Goal: Navigation & Orientation: Find specific page/section

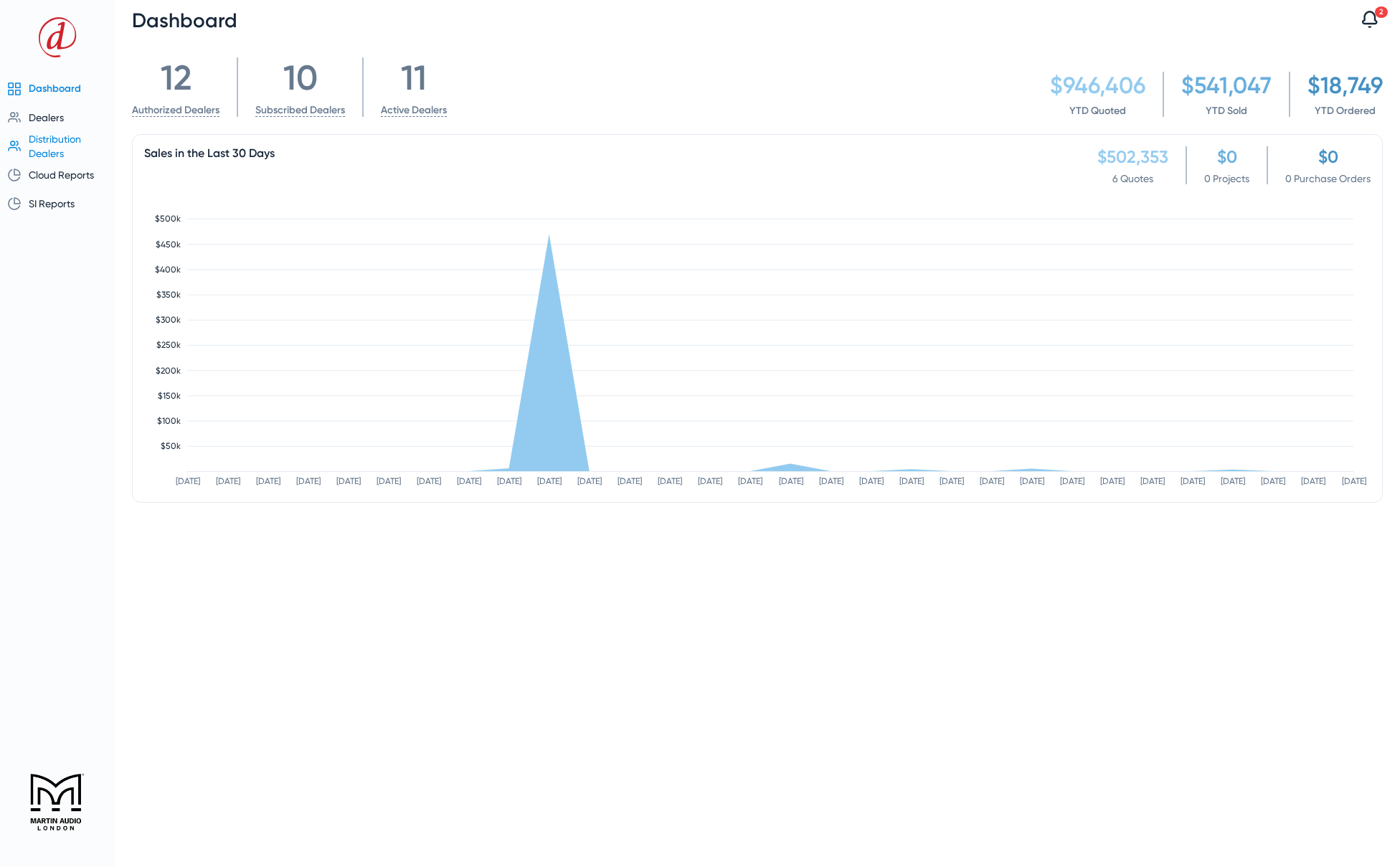
click at [49, 144] on span "Distribution Dealers" at bounding box center [54, 146] width 52 height 26
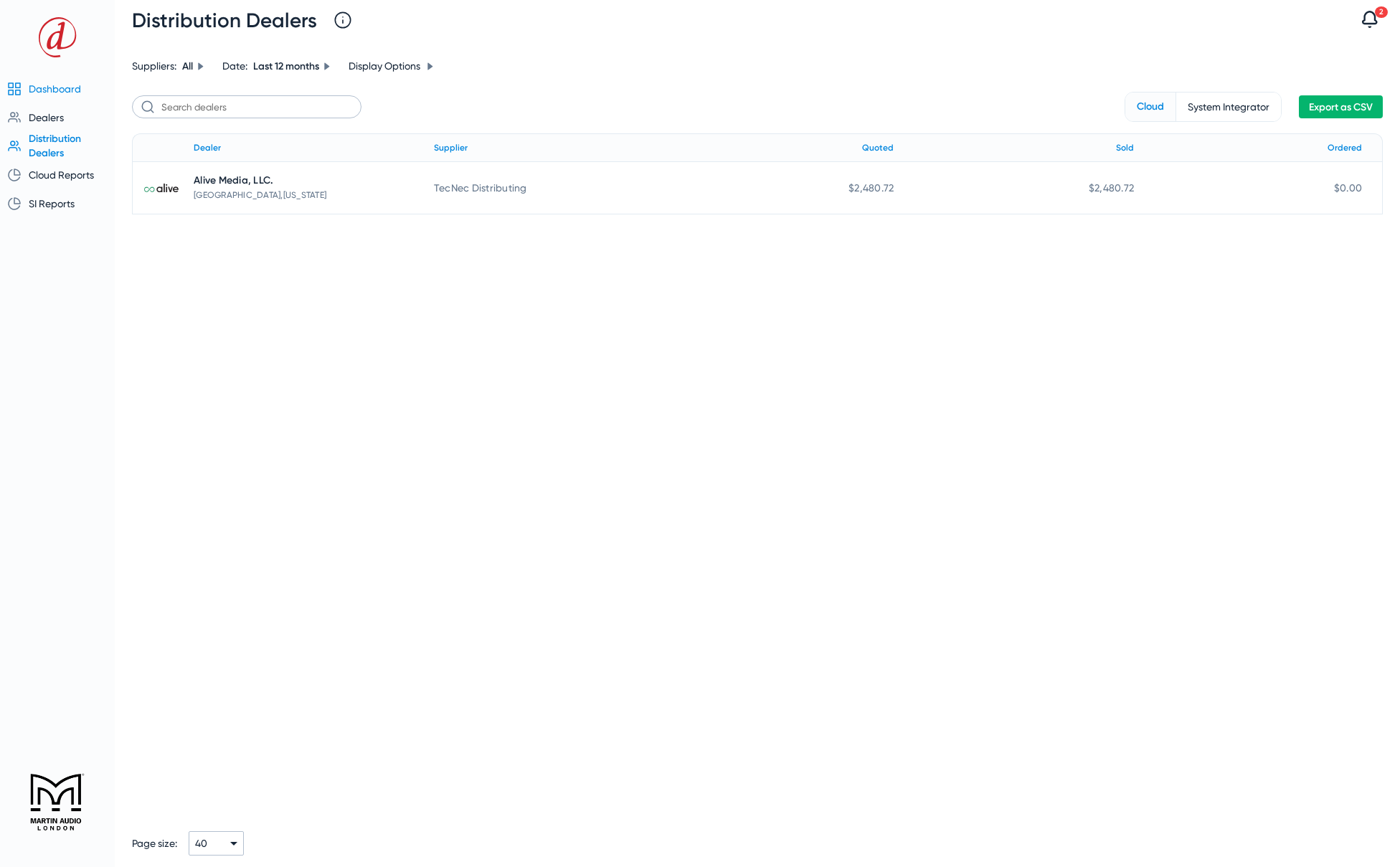
click at [62, 90] on span "Dashboard" at bounding box center [54, 89] width 52 height 12
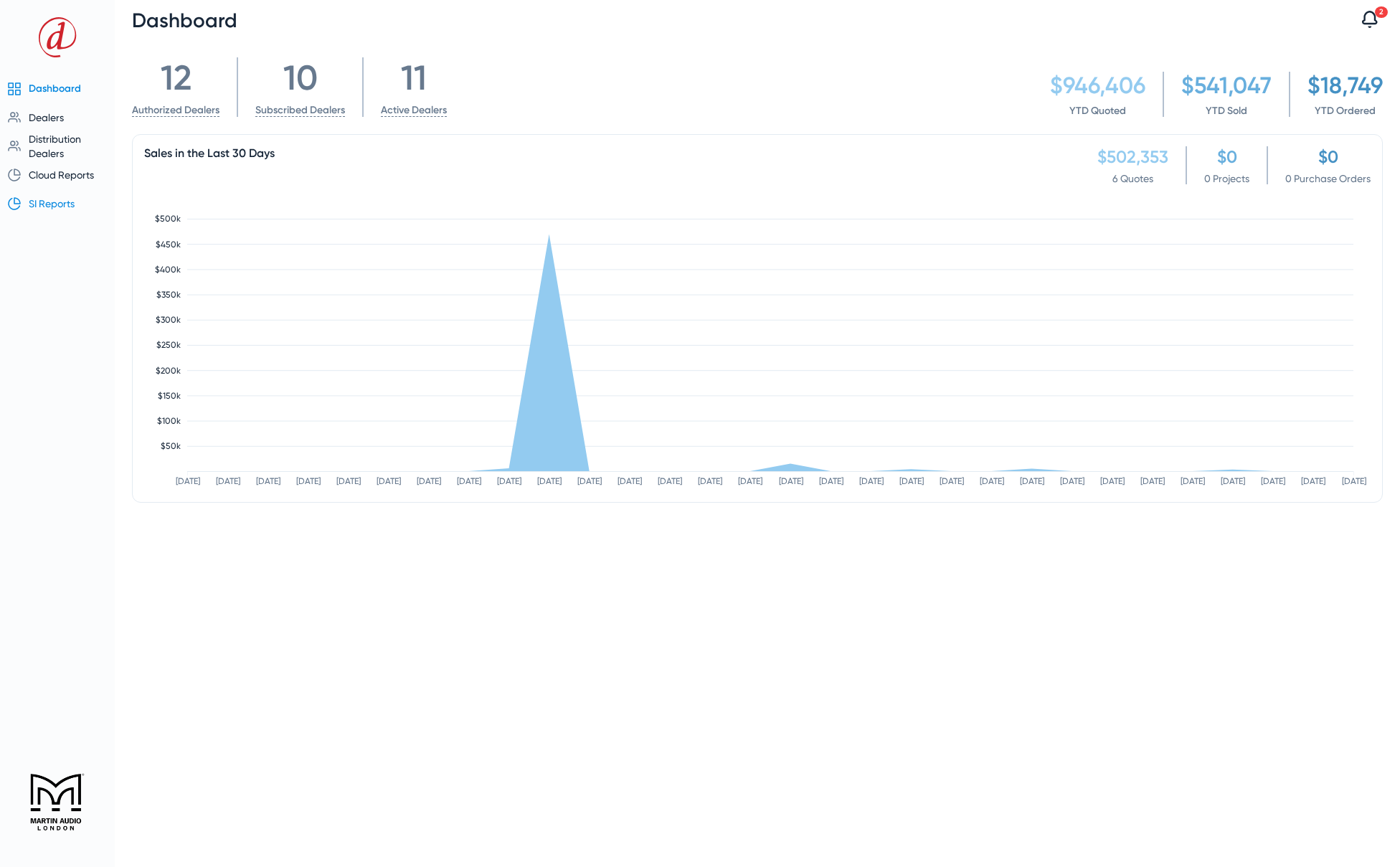
click at [51, 194] on mat-list-item "SI Reports" at bounding box center [57, 203] width 103 height 28
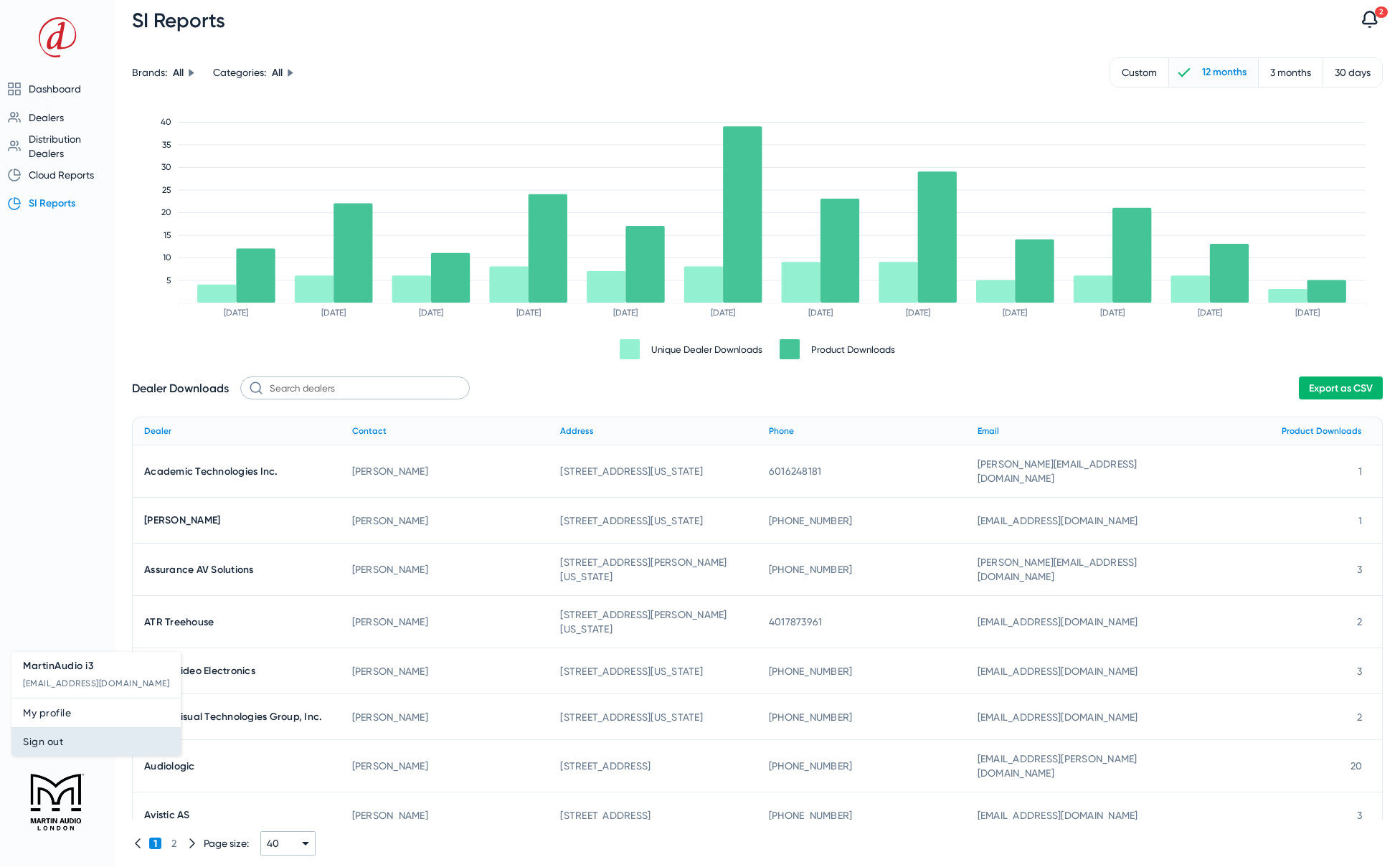
click at [72, 737] on span "Sign out" at bounding box center [96, 741] width 146 height 17
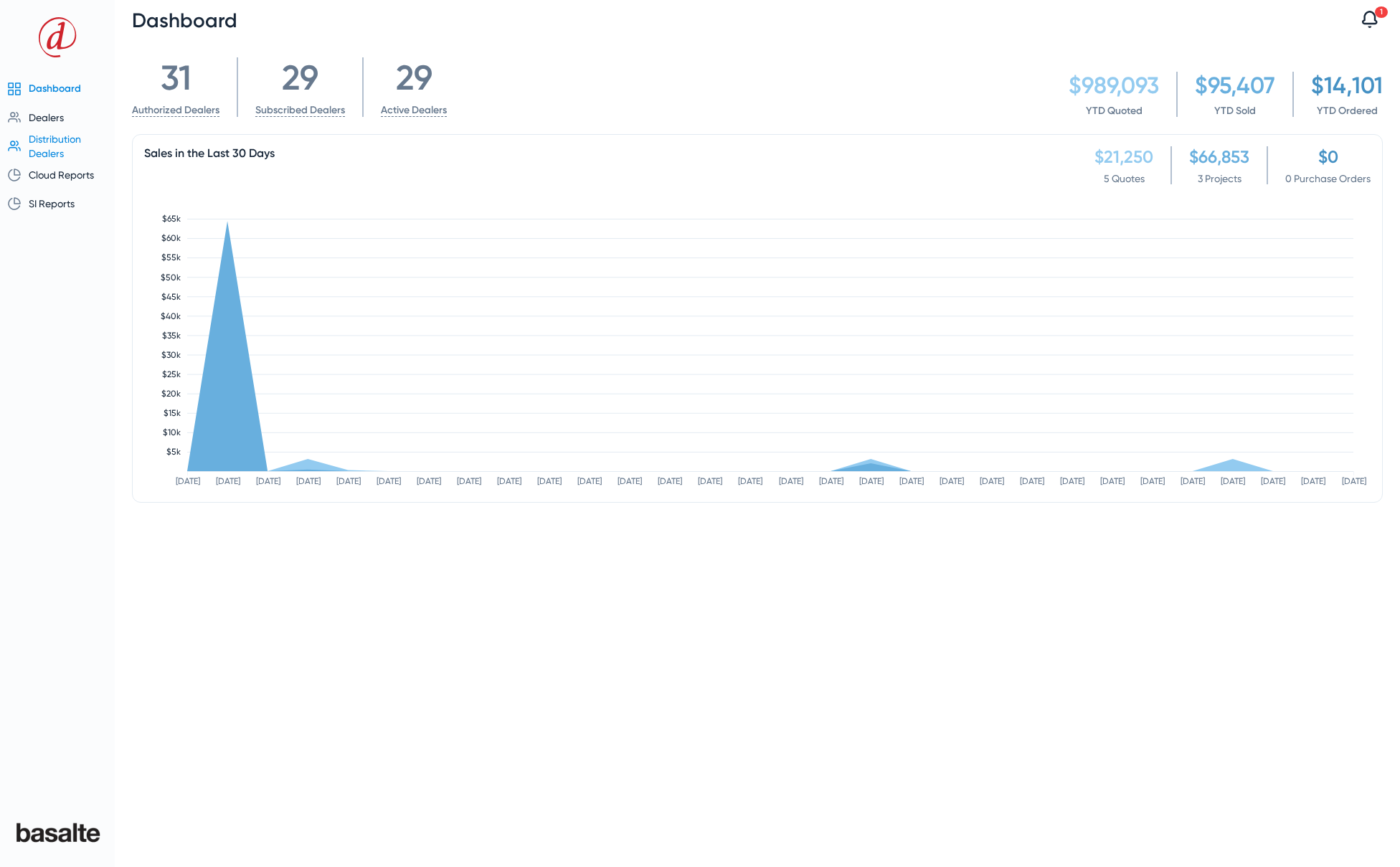
click at [47, 147] on span "Distribution Dealers" at bounding box center [54, 146] width 52 height 26
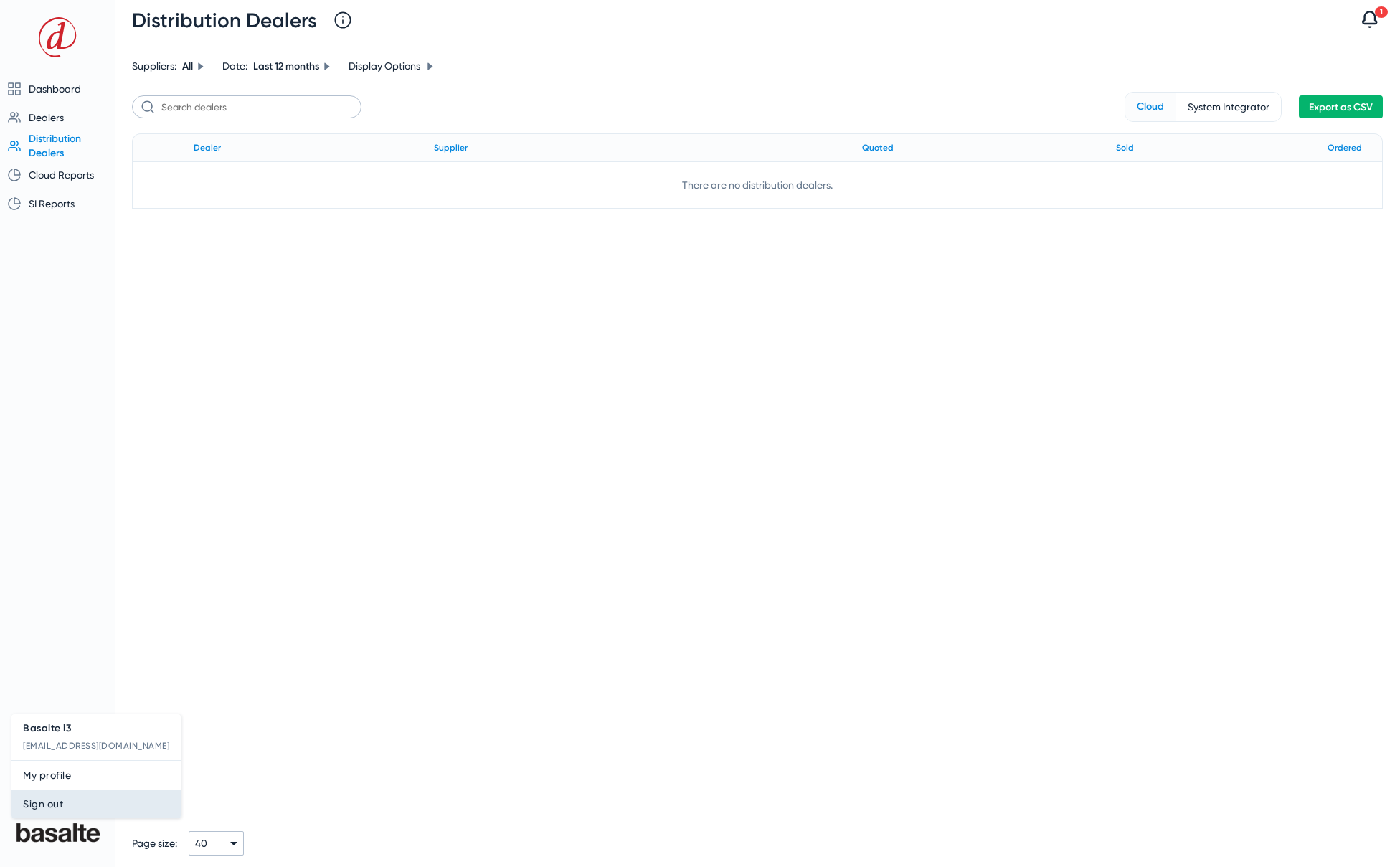
click at [60, 809] on span "Sign out" at bounding box center [96, 803] width 146 height 17
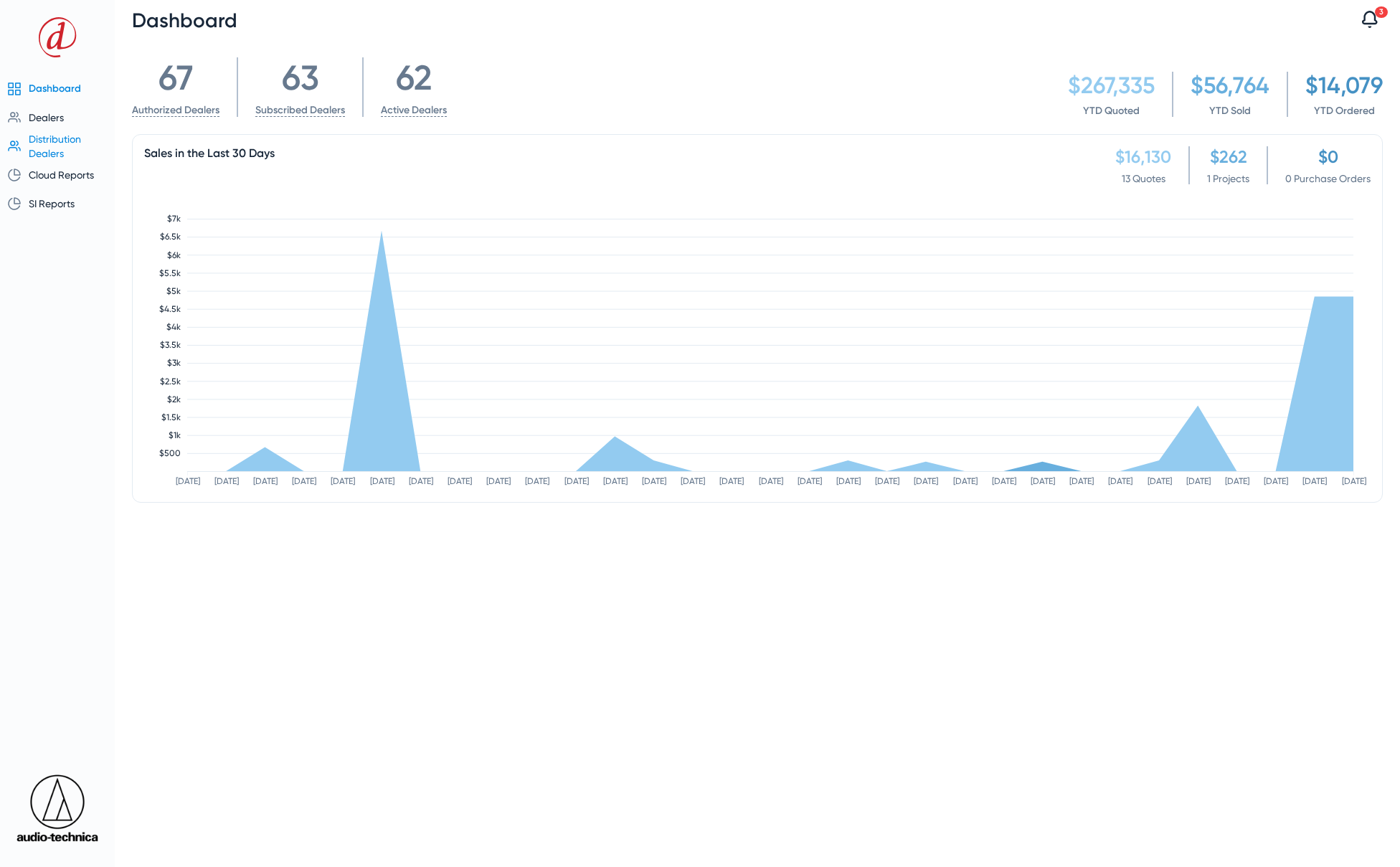
click at [46, 138] on span "Distribution Dealers" at bounding box center [54, 146] width 52 height 26
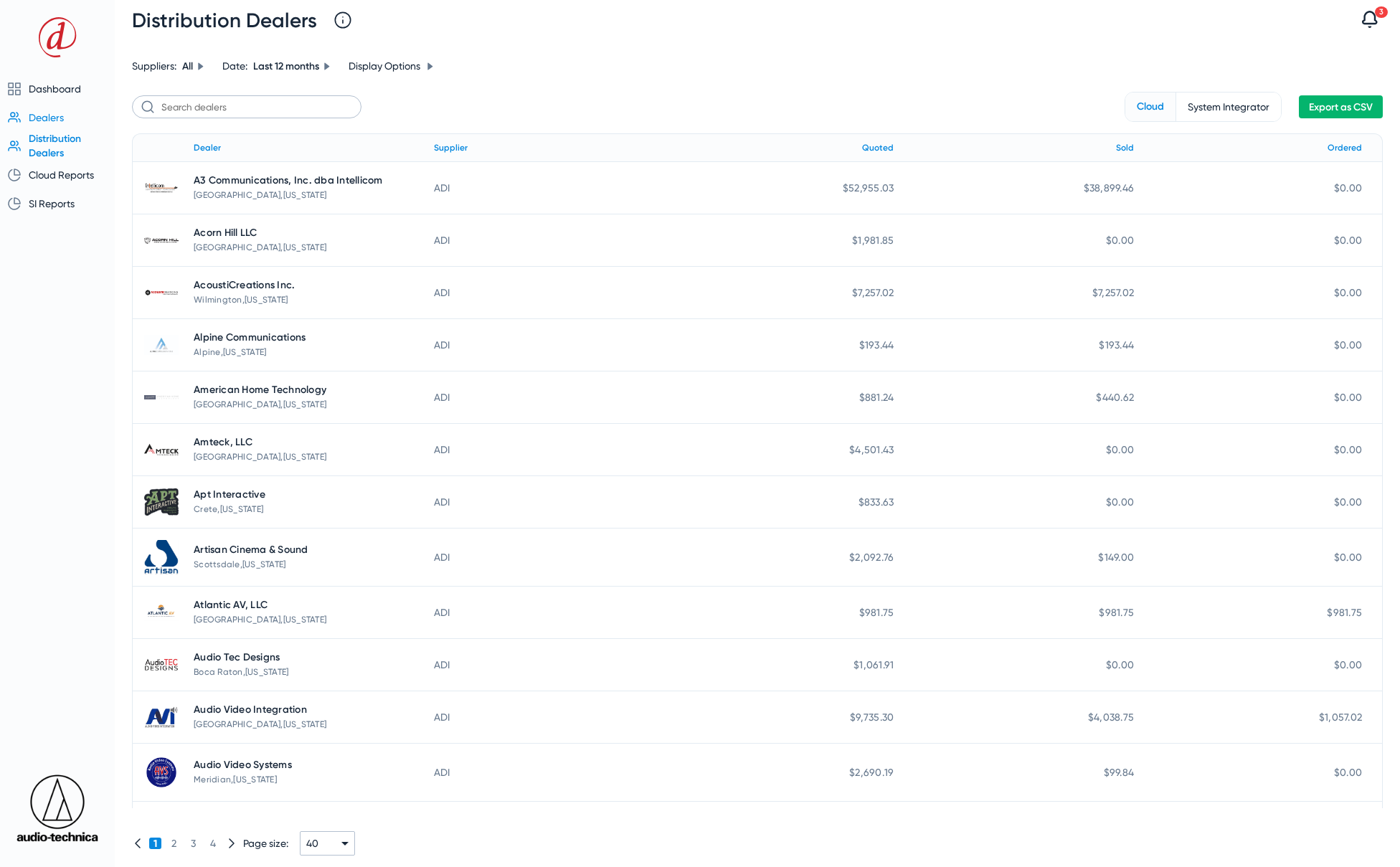
drag, startPoint x: 54, startPoint y: 89, endPoint x: 33, endPoint y: 107, distance: 27.7
click at [54, 89] on span "Dashboard" at bounding box center [54, 89] width 52 height 12
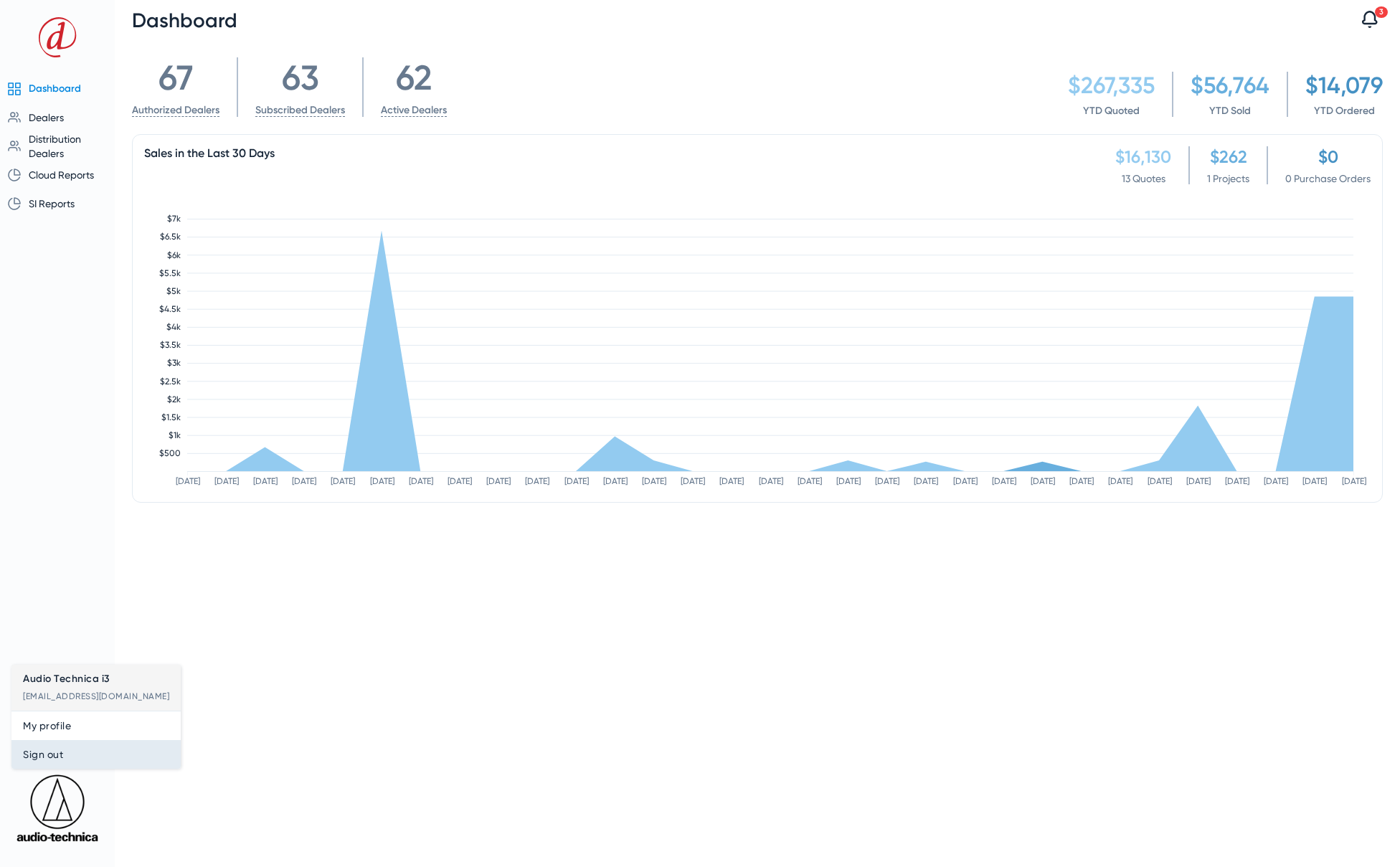
click at [68, 755] on span "Sign out" at bounding box center [96, 753] width 146 height 17
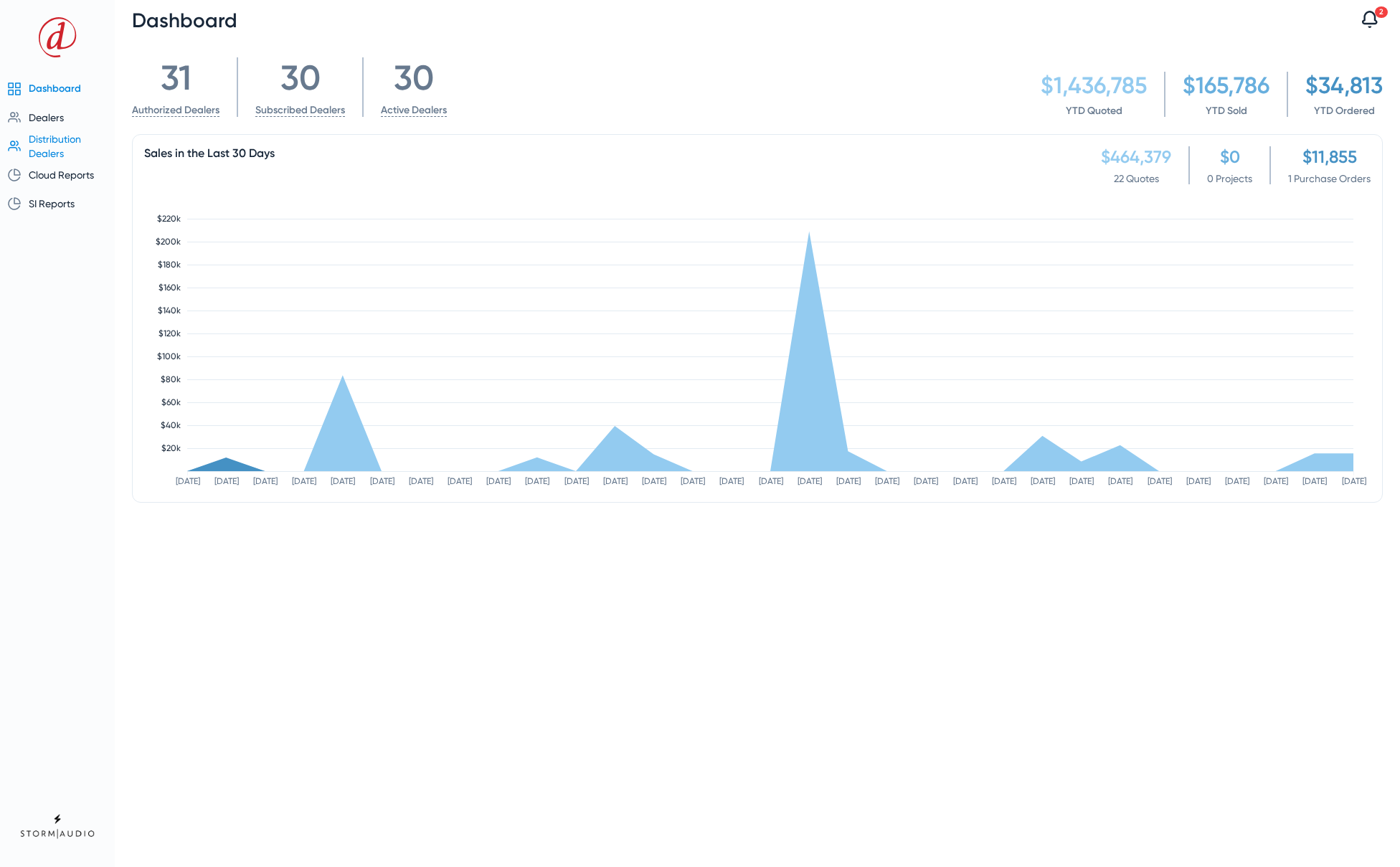
click at [59, 147] on span "Distribution Dealers" at bounding box center [54, 146] width 52 height 26
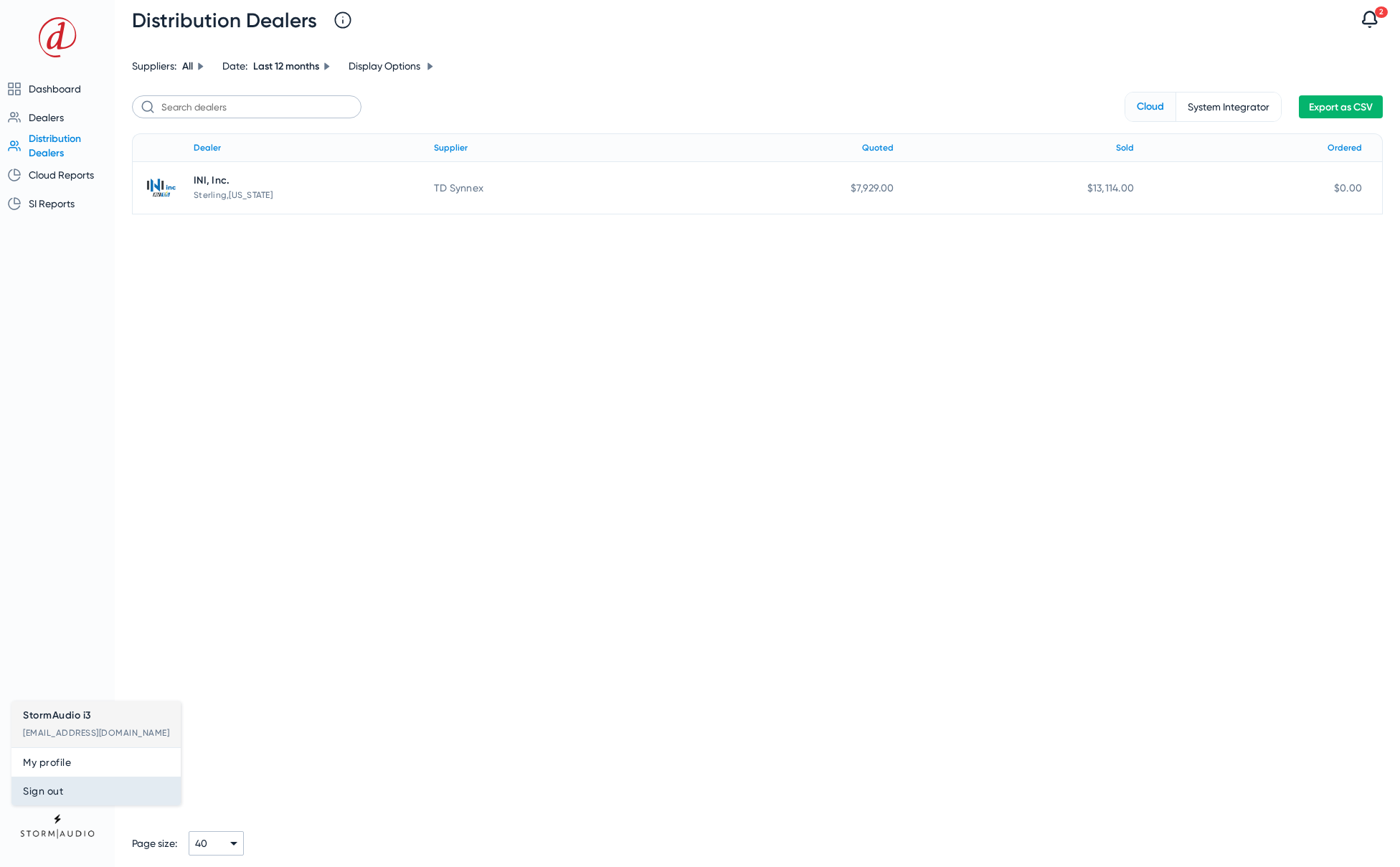
click at [54, 800] on button "Sign out" at bounding box center [96, 791] width 170 height 28
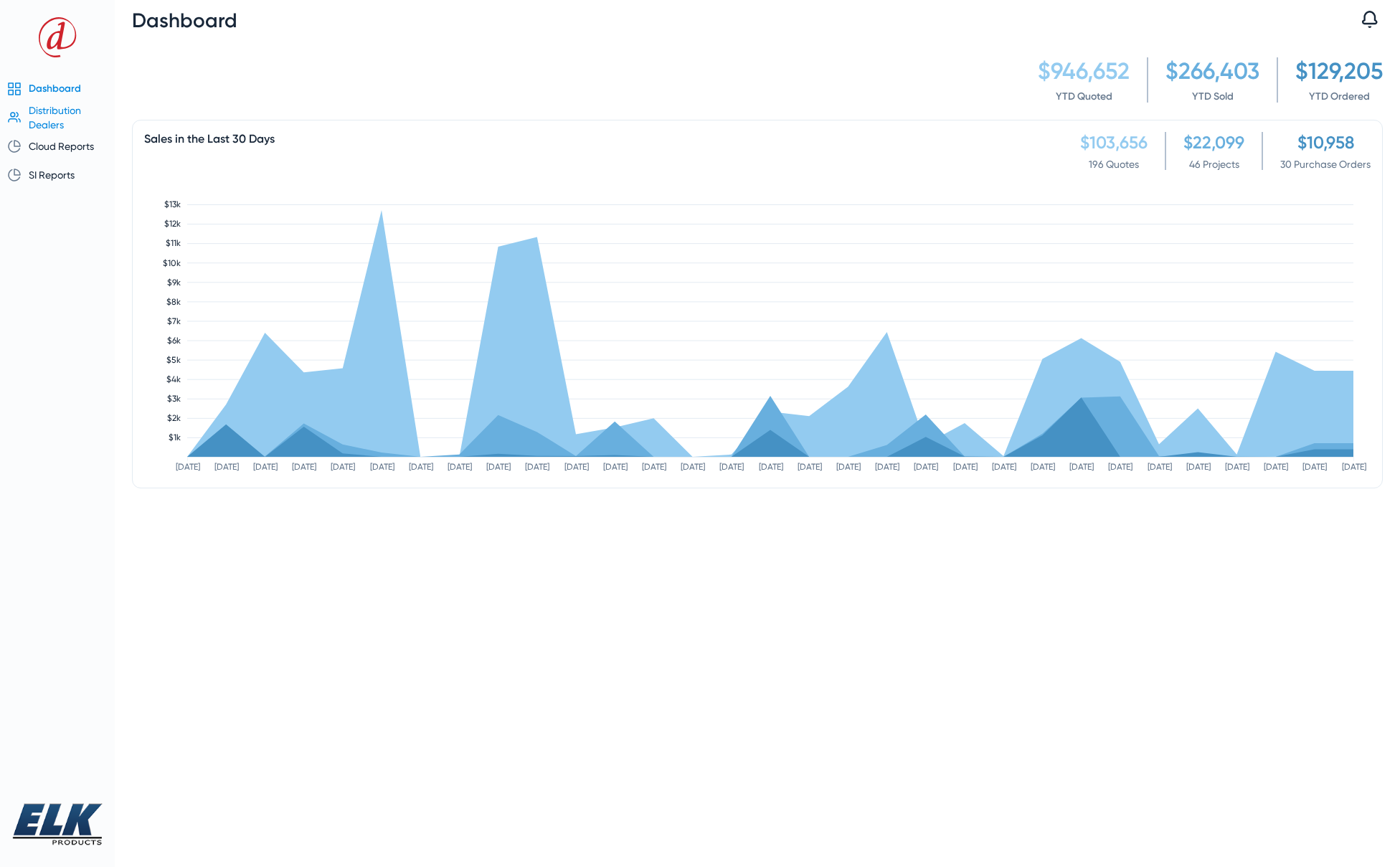
click at [47, 108] on span "Distribution Dealers" at bounding box center [54, 117] width 52 height 26
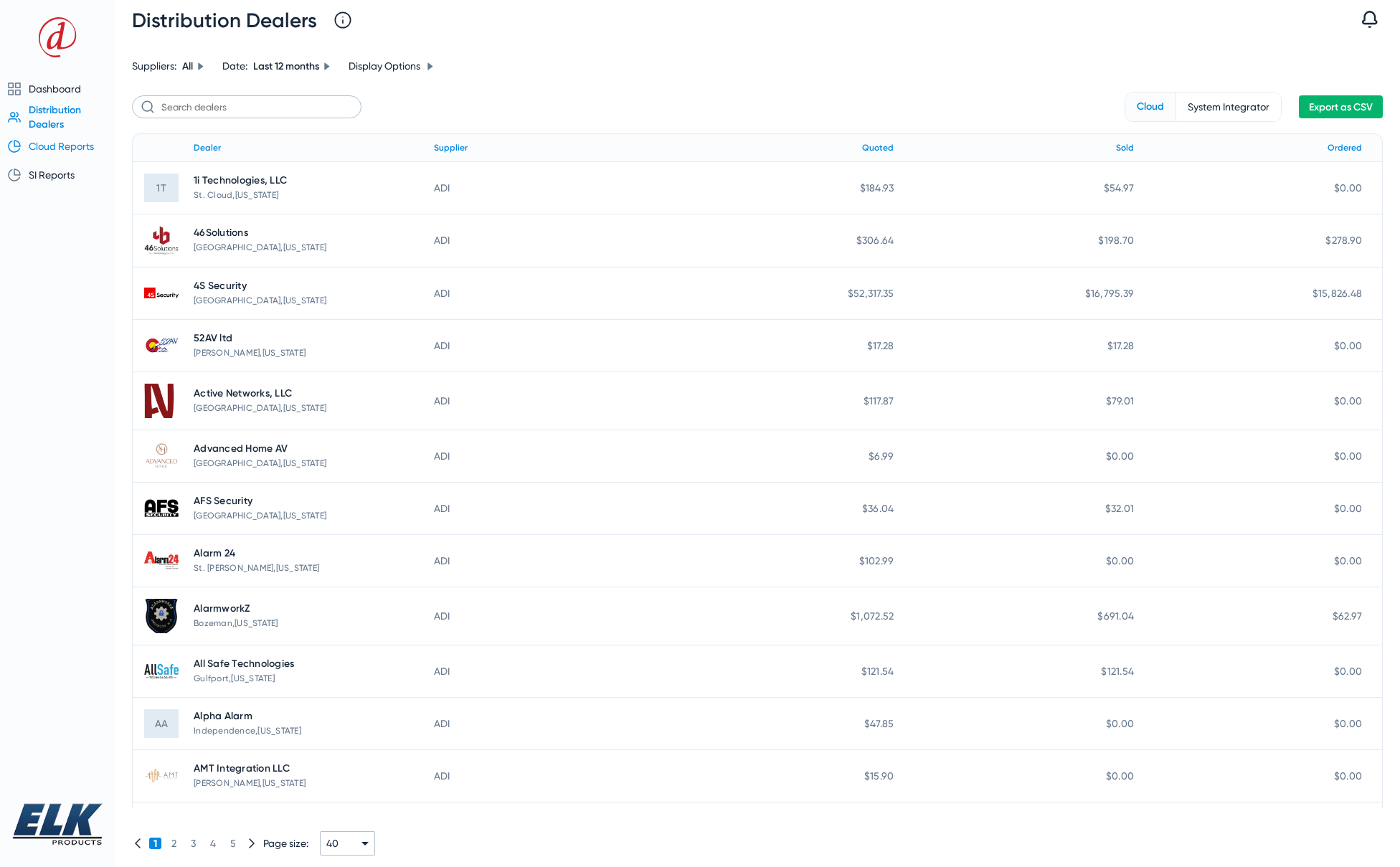
click at [62, 146] on span "Cloud Reports" at bounding box center [61, 146] width 66 height 12
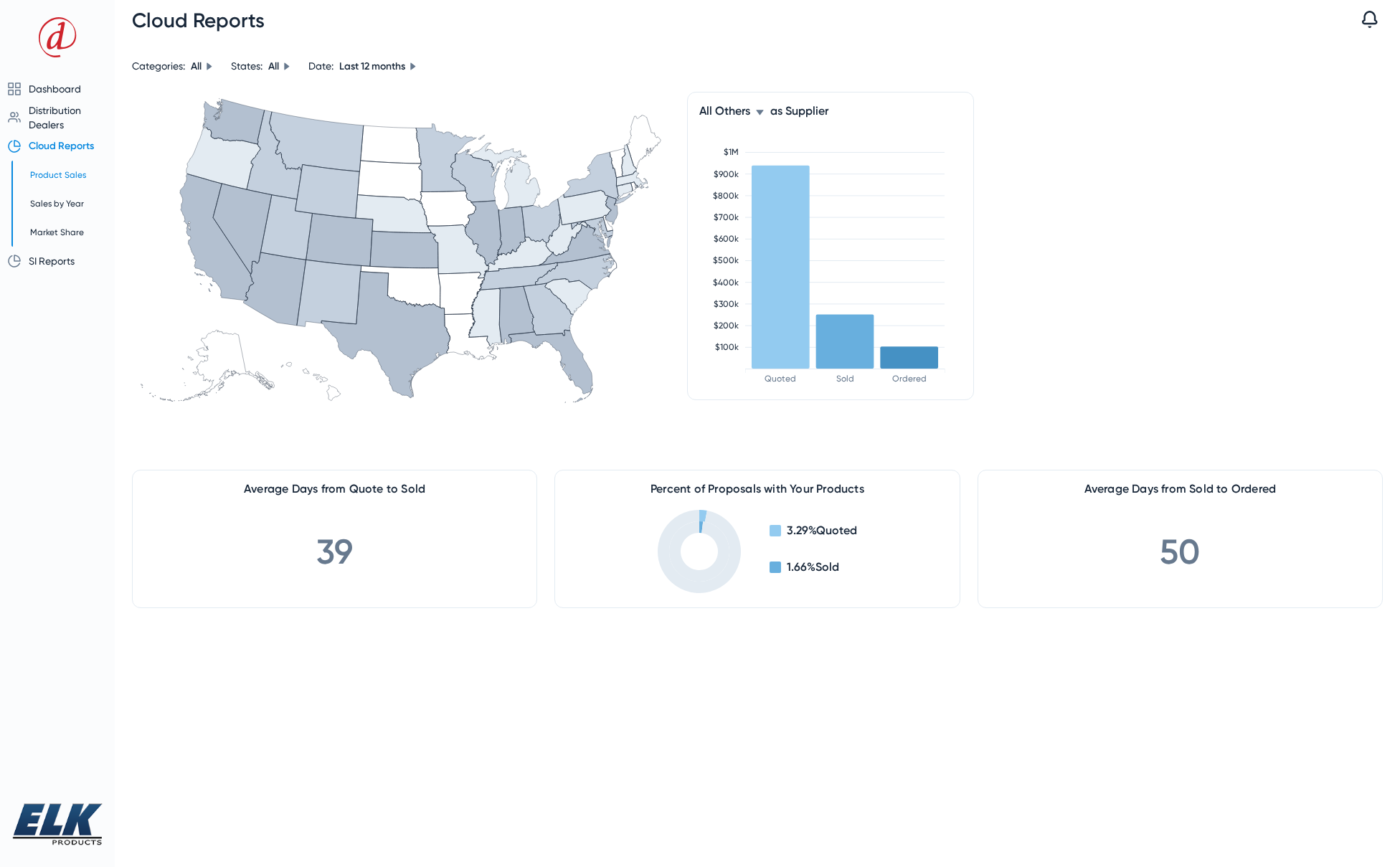
click at [54, 180] on span "Product Sales" at bounding box center [69, 175] width 79 height 14
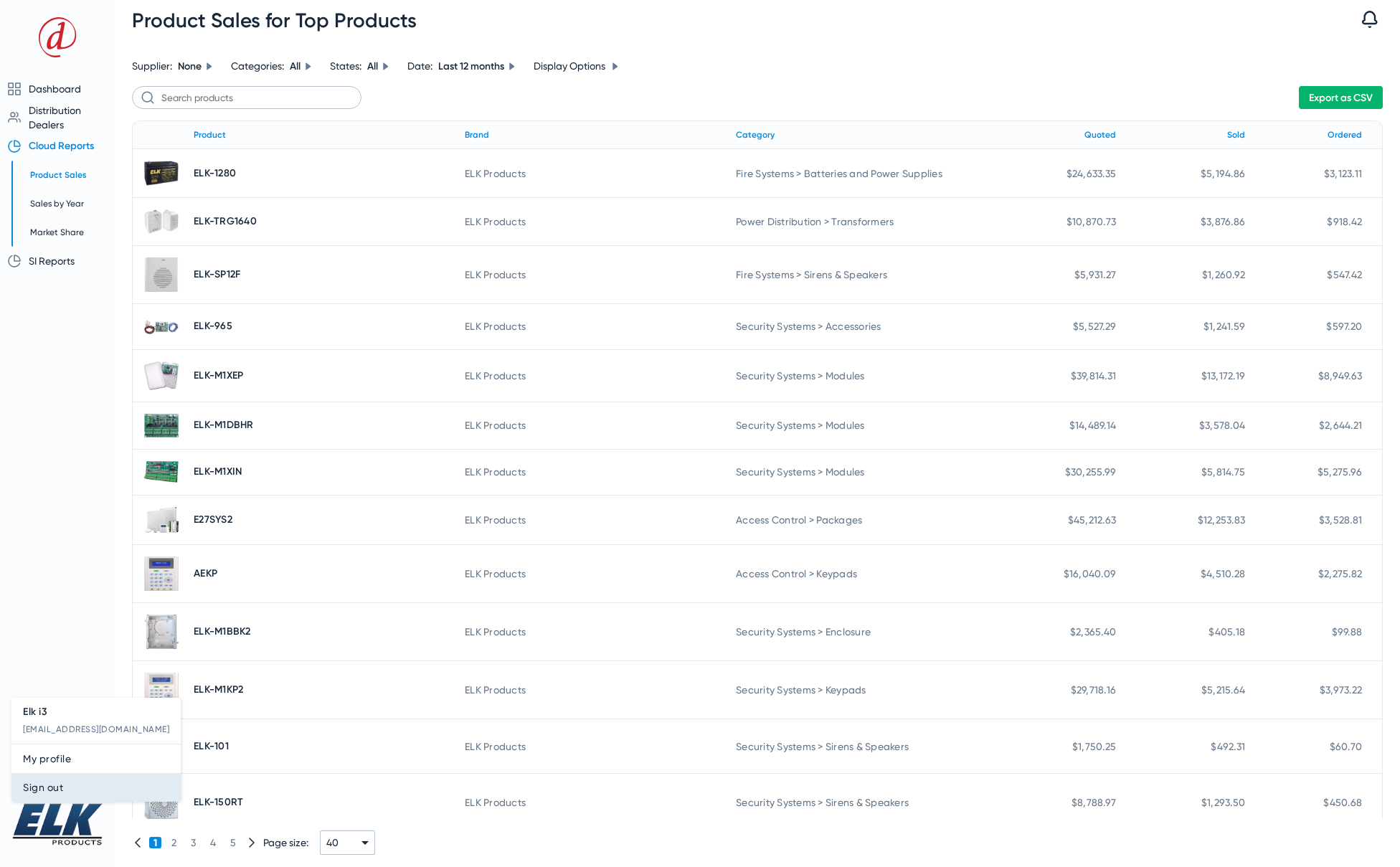
click at [69, 791] on span "Sign out" at bounding box center [96, 786] width 146 height 17
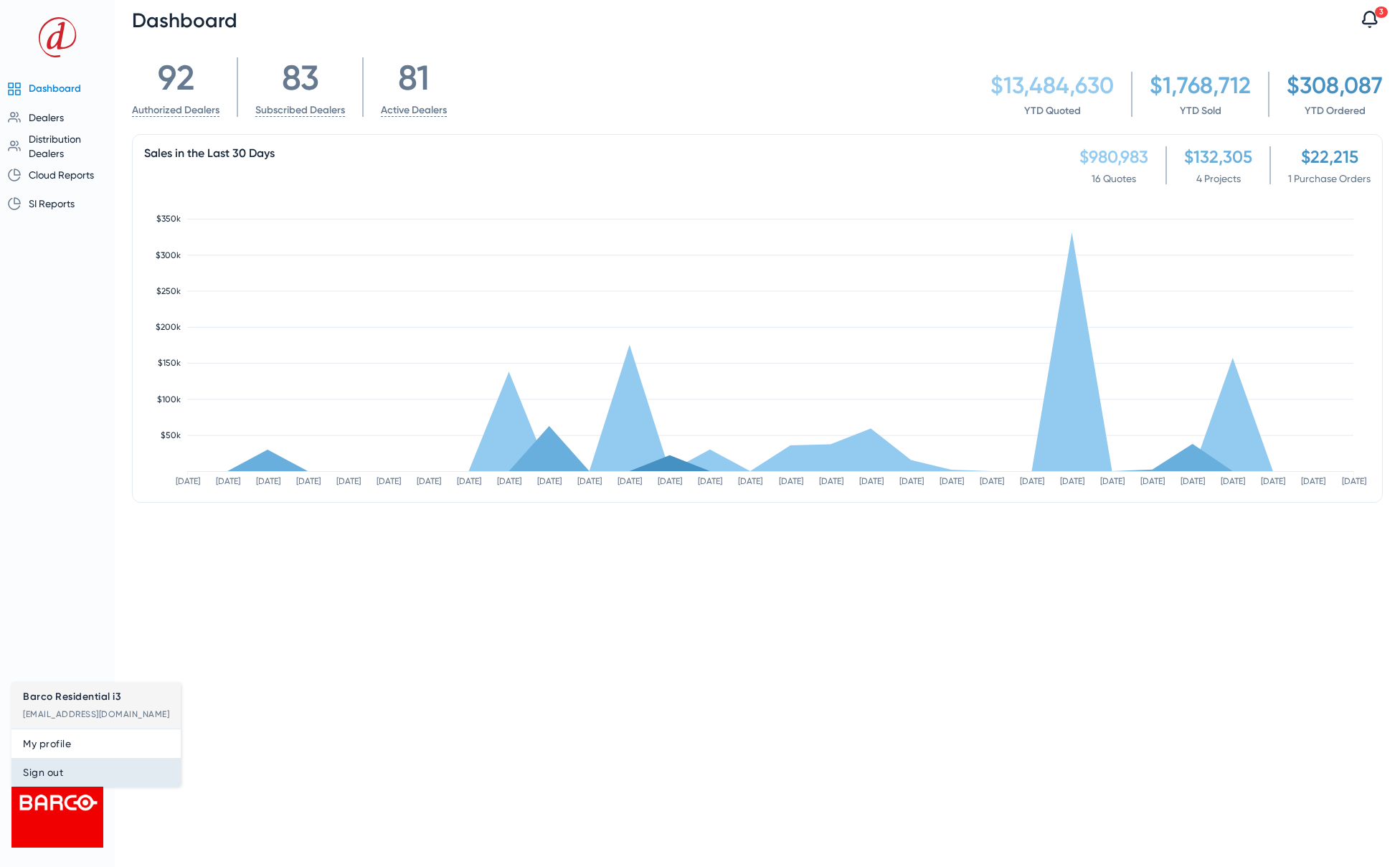
click at [60, 767] on span "Sign out" at bounding box center [96, 771] width 146 height 17
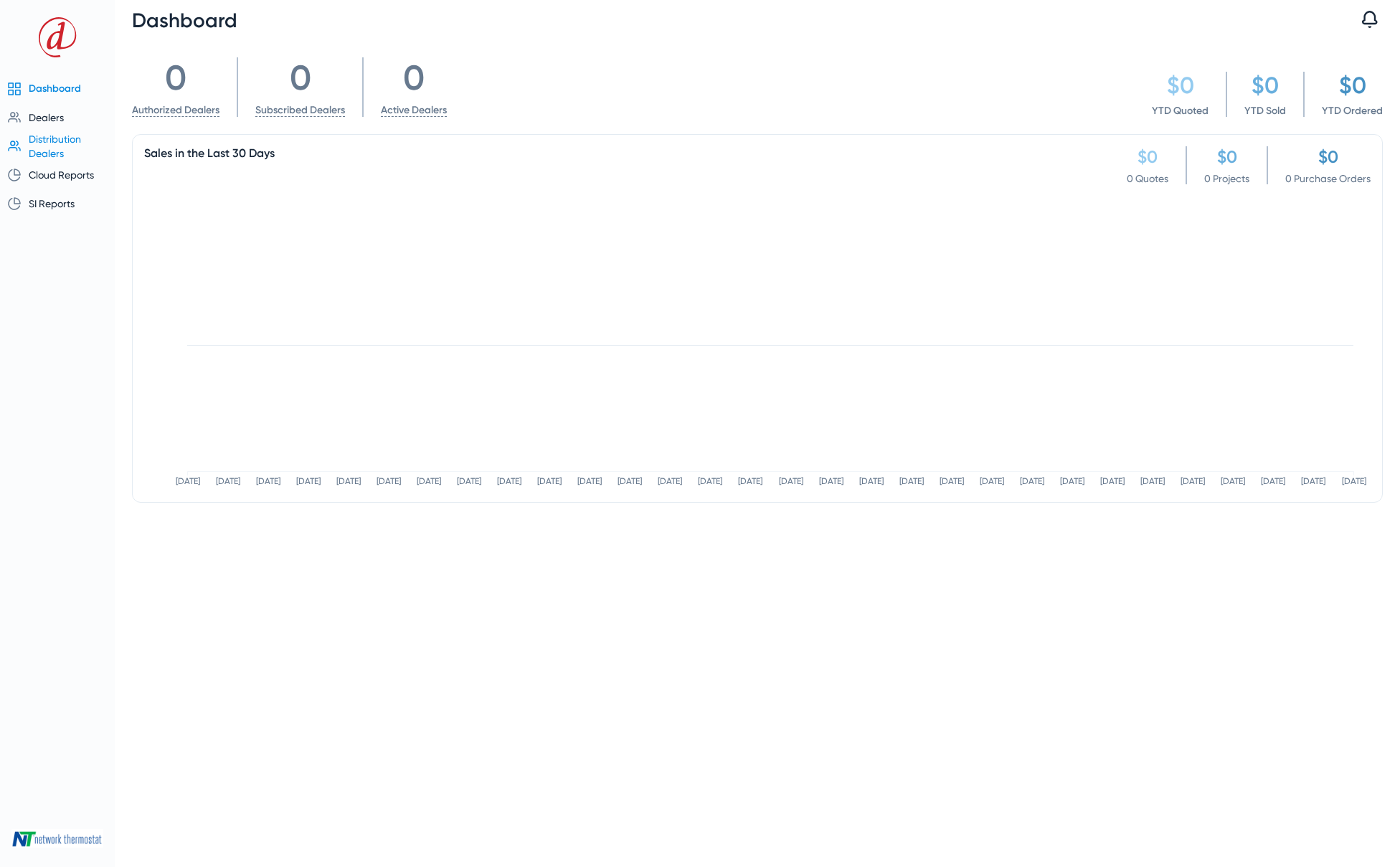
click at [47, 150] on span "Distribution Dealers" at bounding box center [54, 146] width 52 height 26
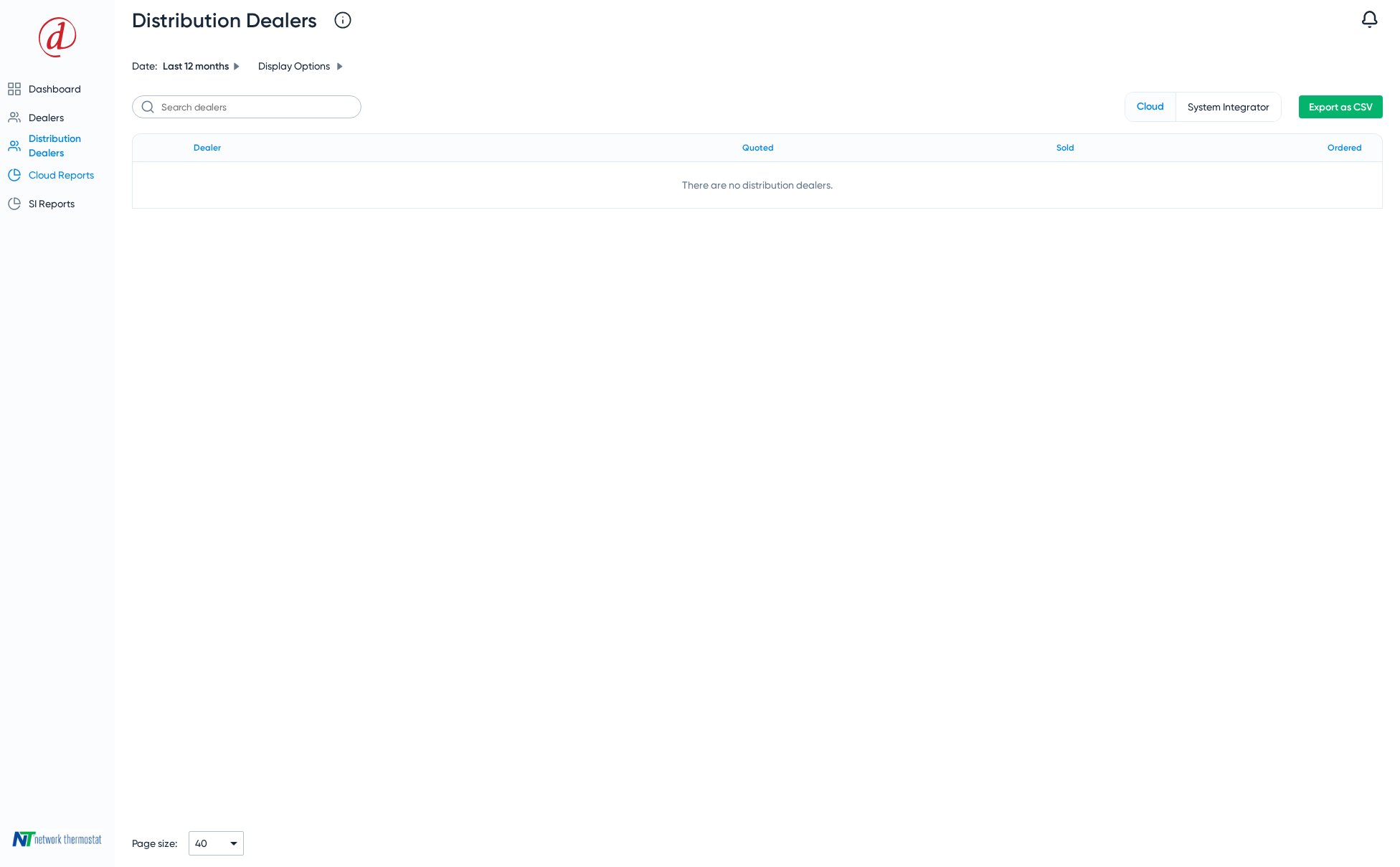
click at [49, 175] on span "Cloud Reports" at bounding box center [61, 175] width 66 height 12
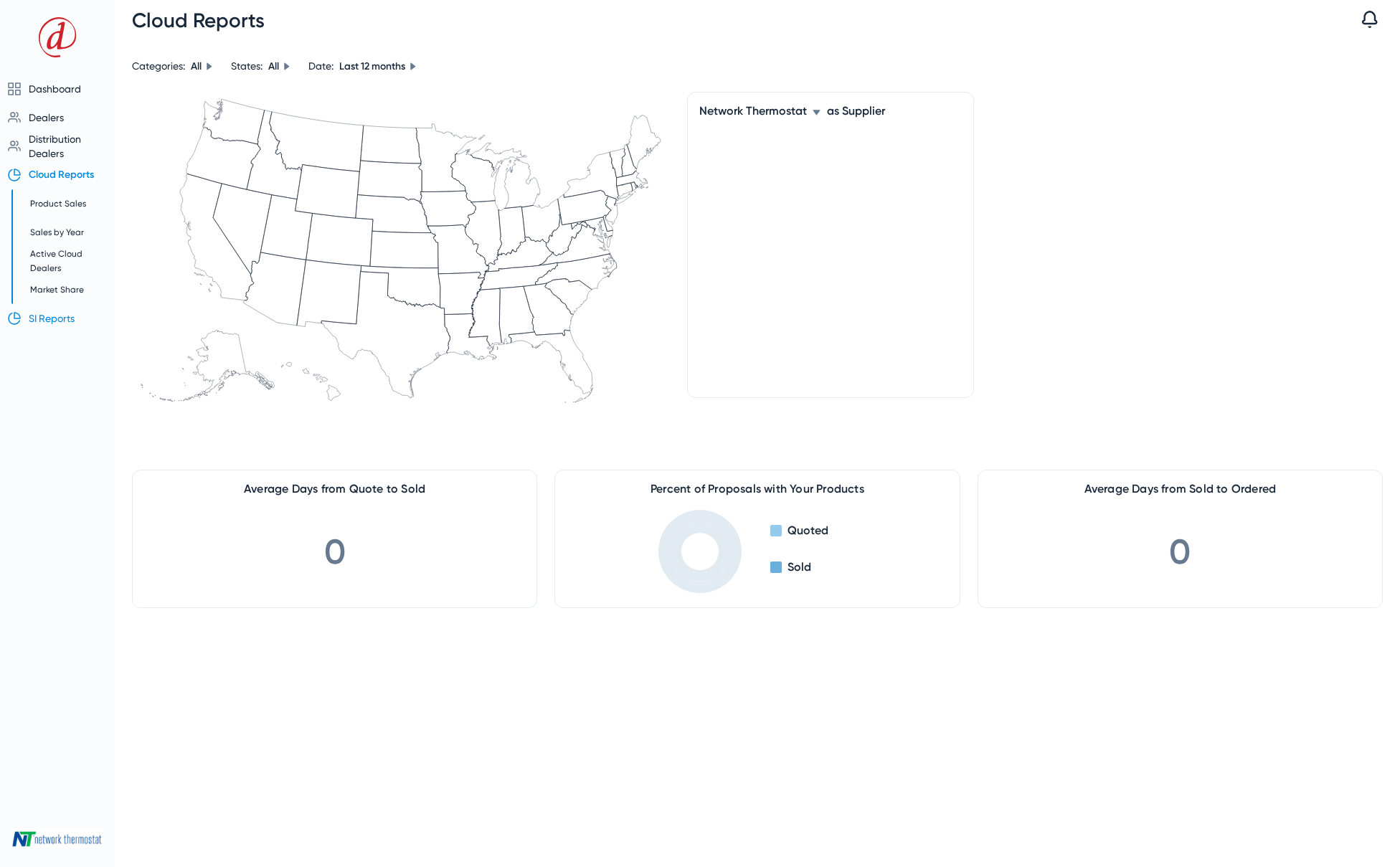
click at [59, 323] on span "SI Reports" at bounding box center [51, 318] width 46 height 12
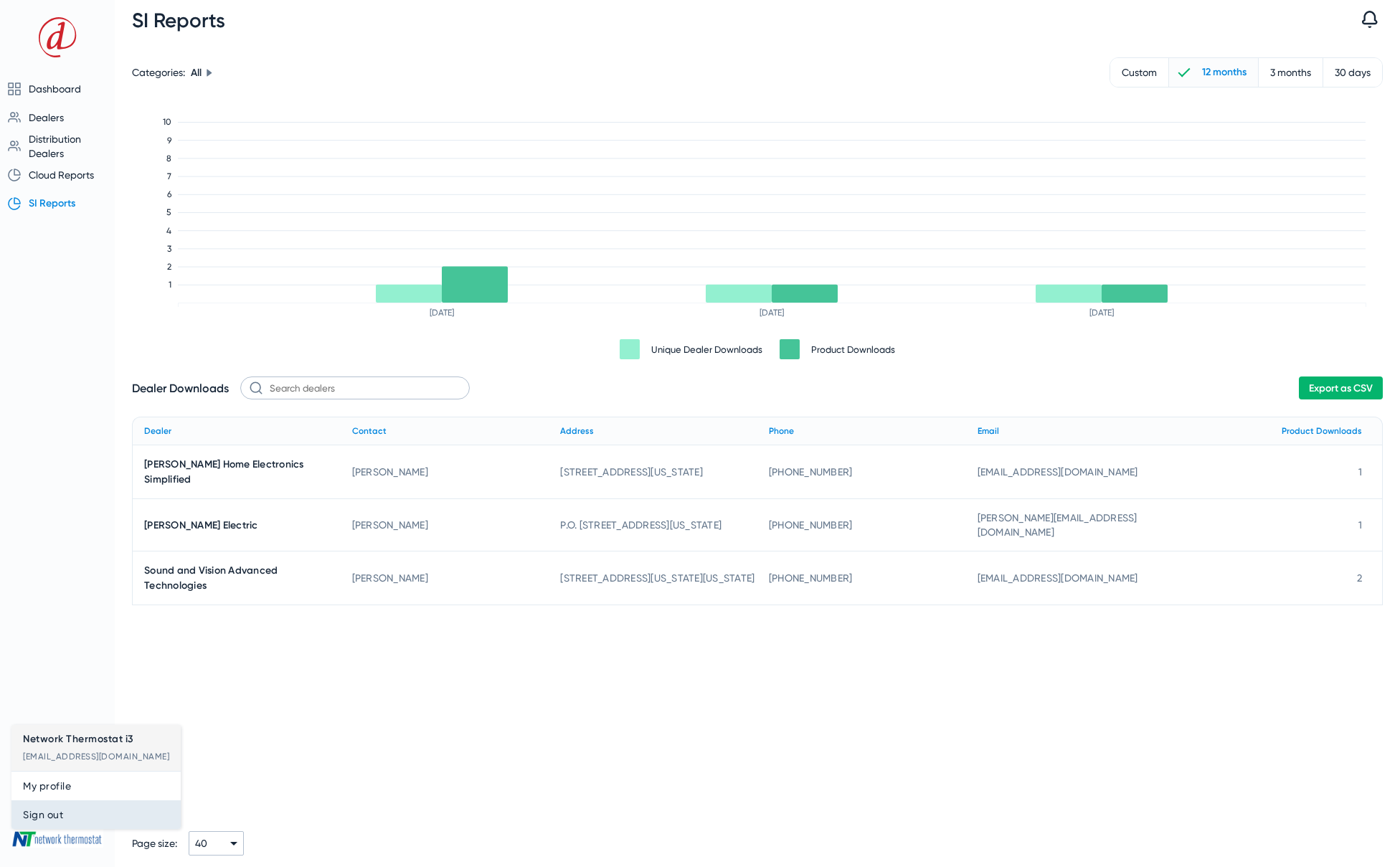
click at [60, 819] on span "Sign out" at bounding box center [96, 814] width 146 height 17
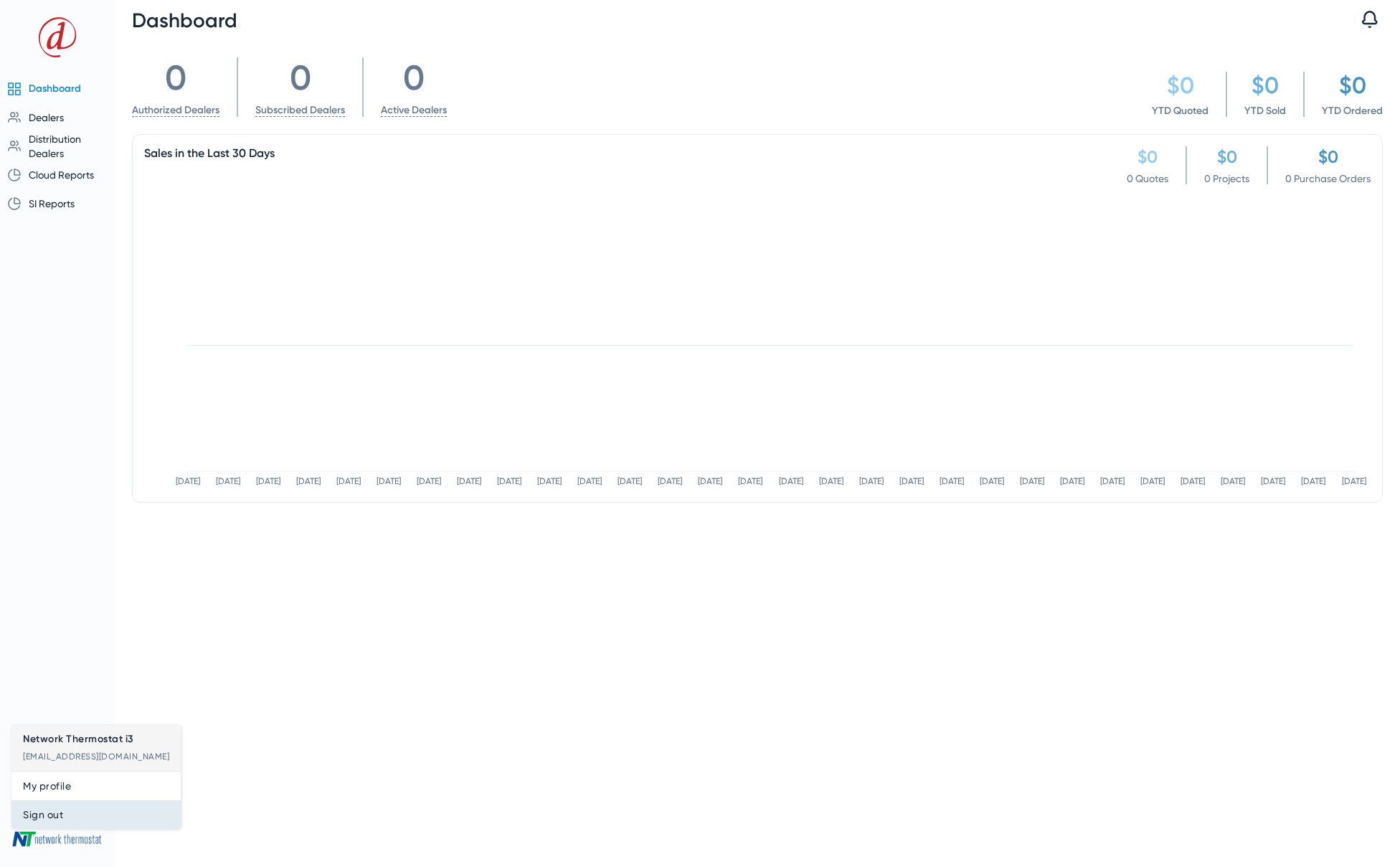
click at [53, 814] on span "Sign out" at bounding box center [96, 814] width 146 height 17
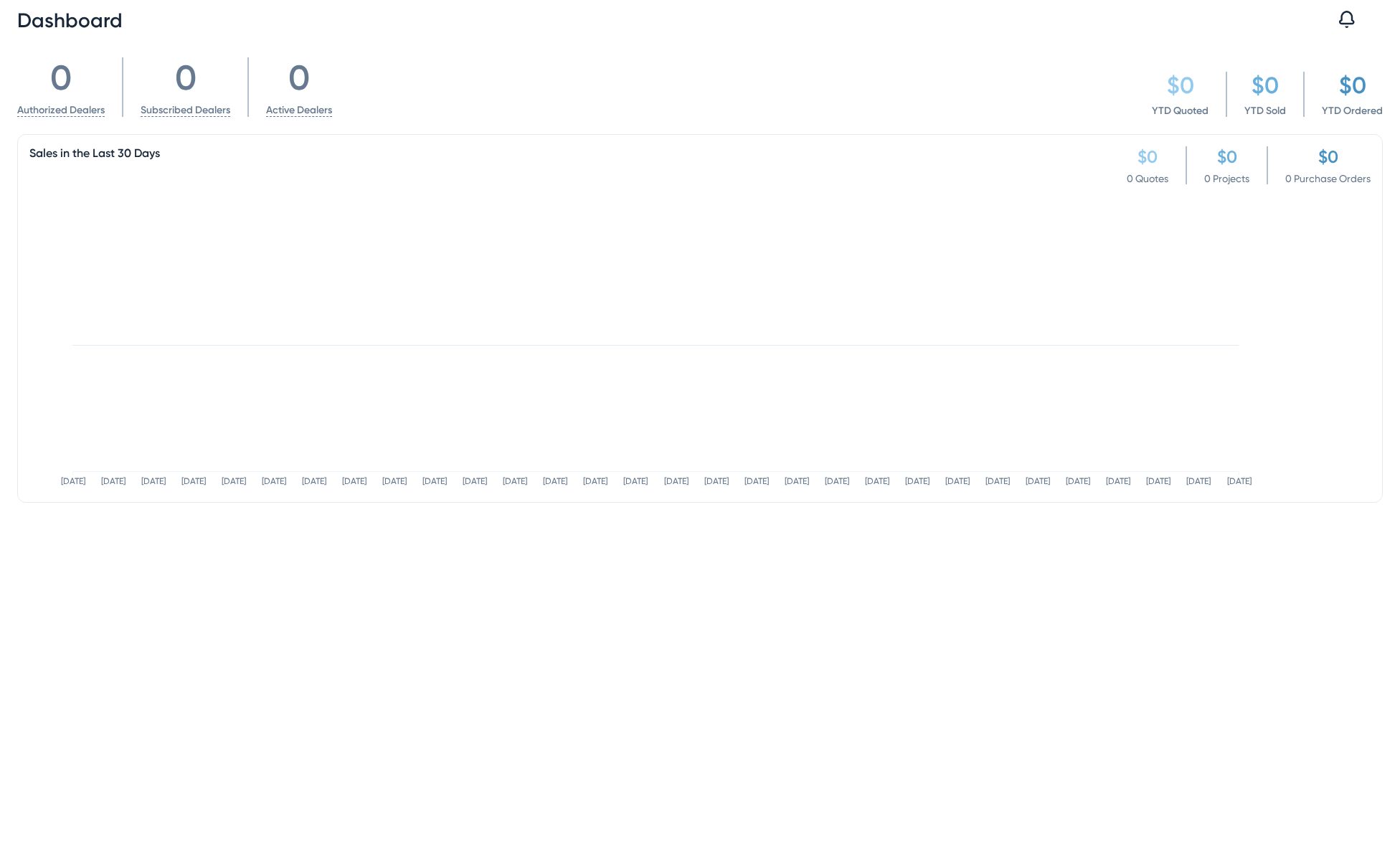
click at [706, 240] on icon "Sep 13 Sep 14 Sep 15 Sep 16 Sep 17 Sep 18 Sep 19 Sep 20 Sep 21 Sep 22 Sep 23 Se…" at bounding box center [642, 344] width 1226 height 287
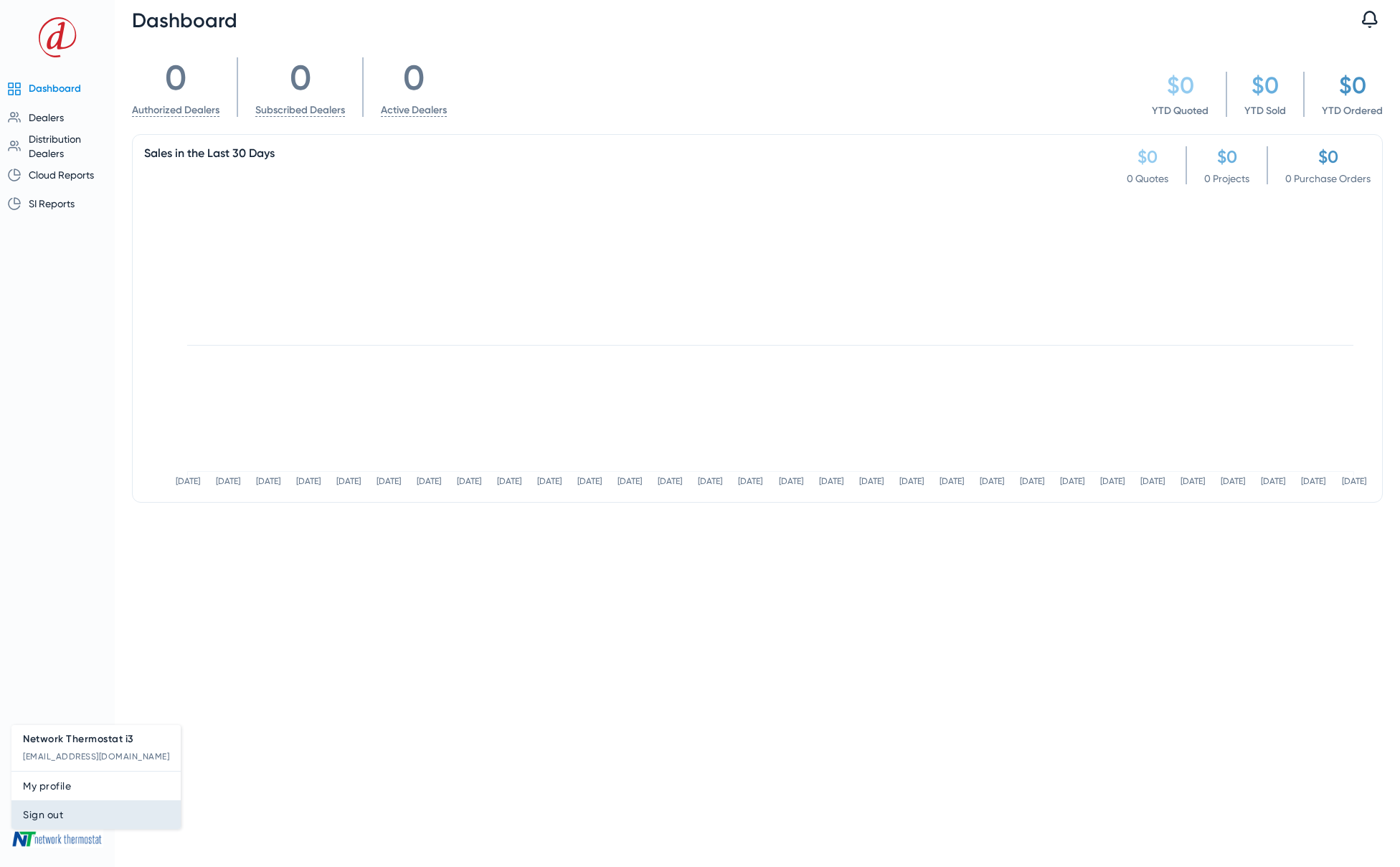
click at [56, 812] on span "Sign out" at bounding box center [96, 814] width 146 height 17
